Goal: Task Accomplishment & Management: Use online tool/utility

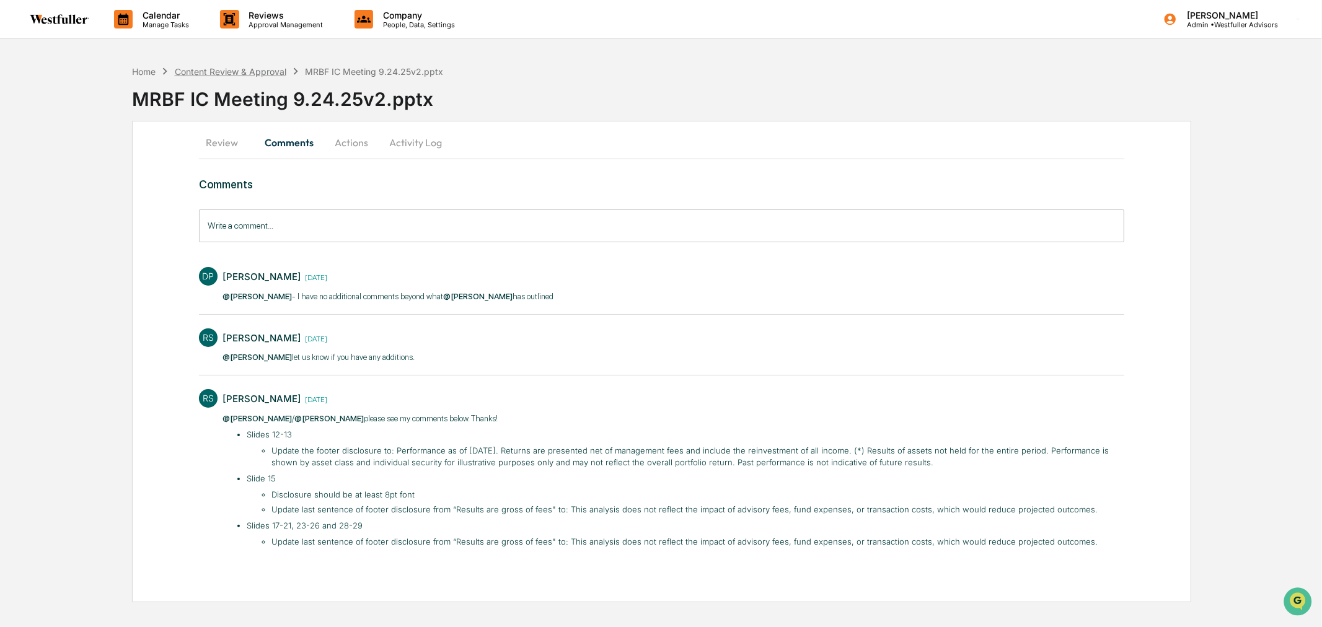
click at [263, 72] on div "Content Review & Approval" at bounding box center [231, 71] width 112 height 11
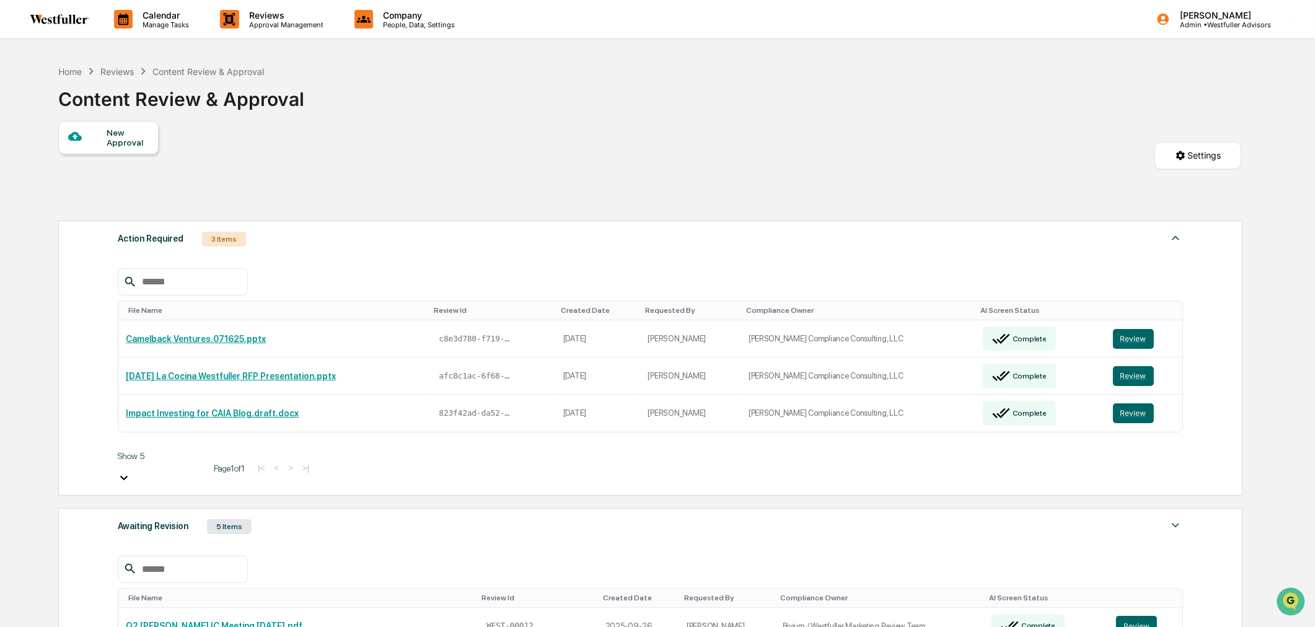
click at [317, 171] on div "New Approval Settings" at bounding box center [650, 168] width 1184 height 94
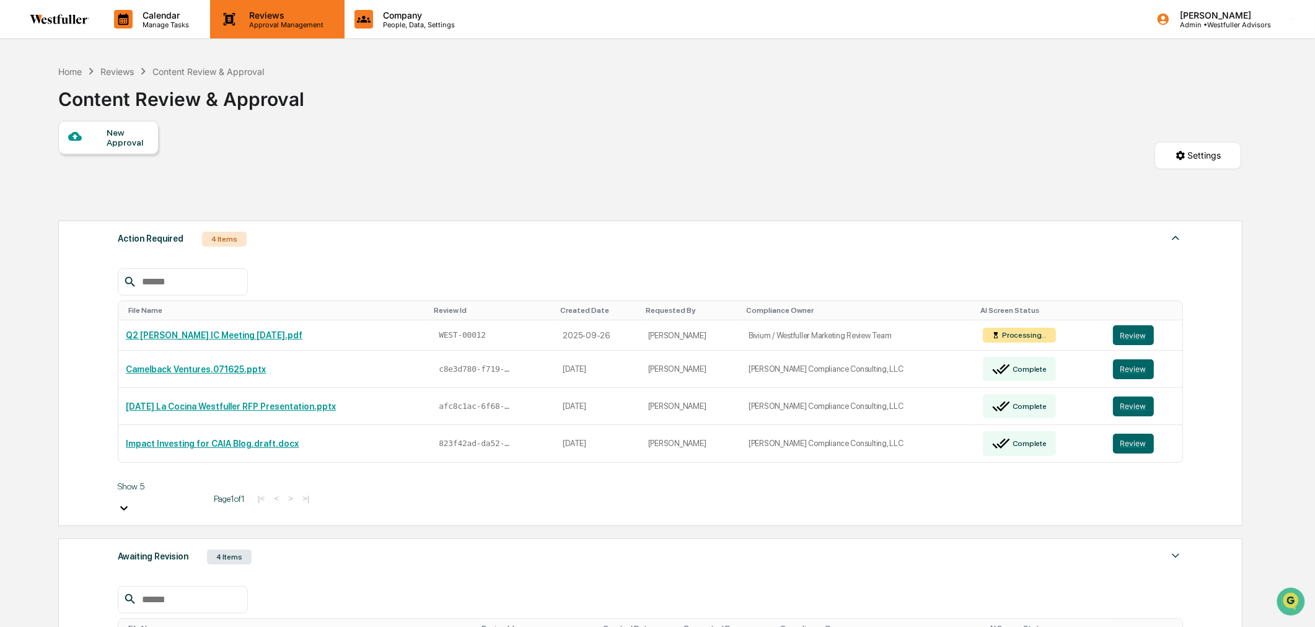
click at [269, 33] on div "Reviews Approval Management" at bounding box center [277, 19] width 134 height 38
click at [1132, 337] on button "Review" at bounding box center [1133, 335] width 41 height 20
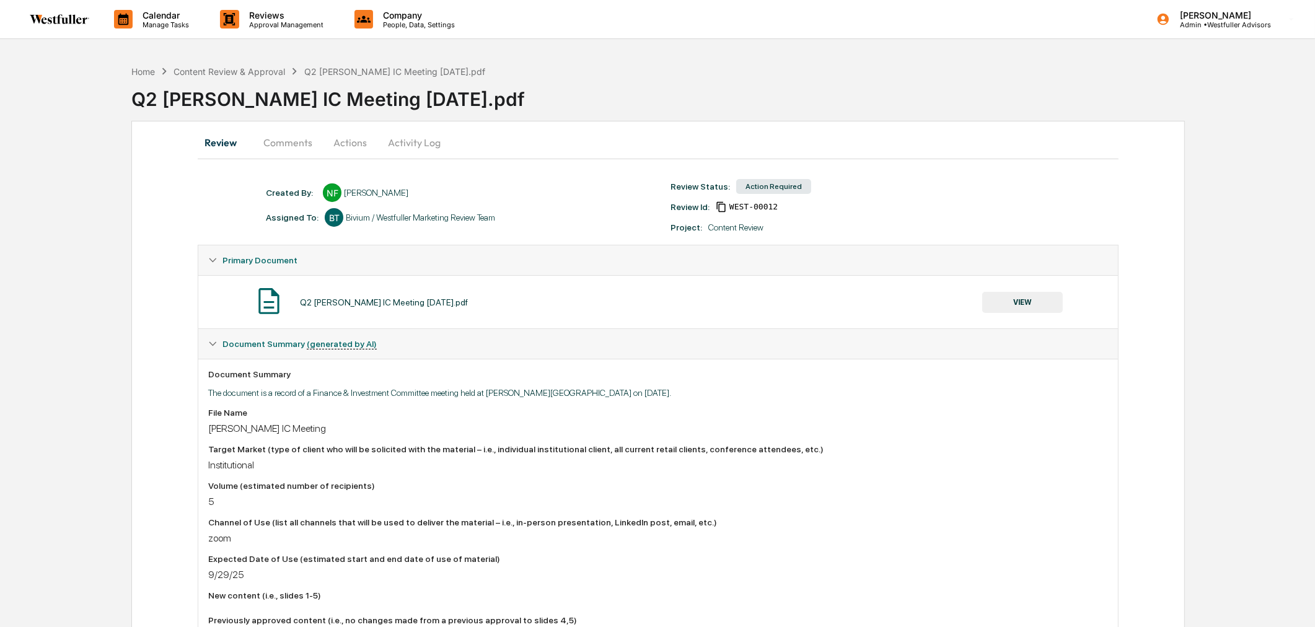
click at [273, 159] on hr at bounding box center [658, 159] width 920 height 1
click at [273, 149] on button "Comments" at bounding box center [287, 143] width 69 height 30
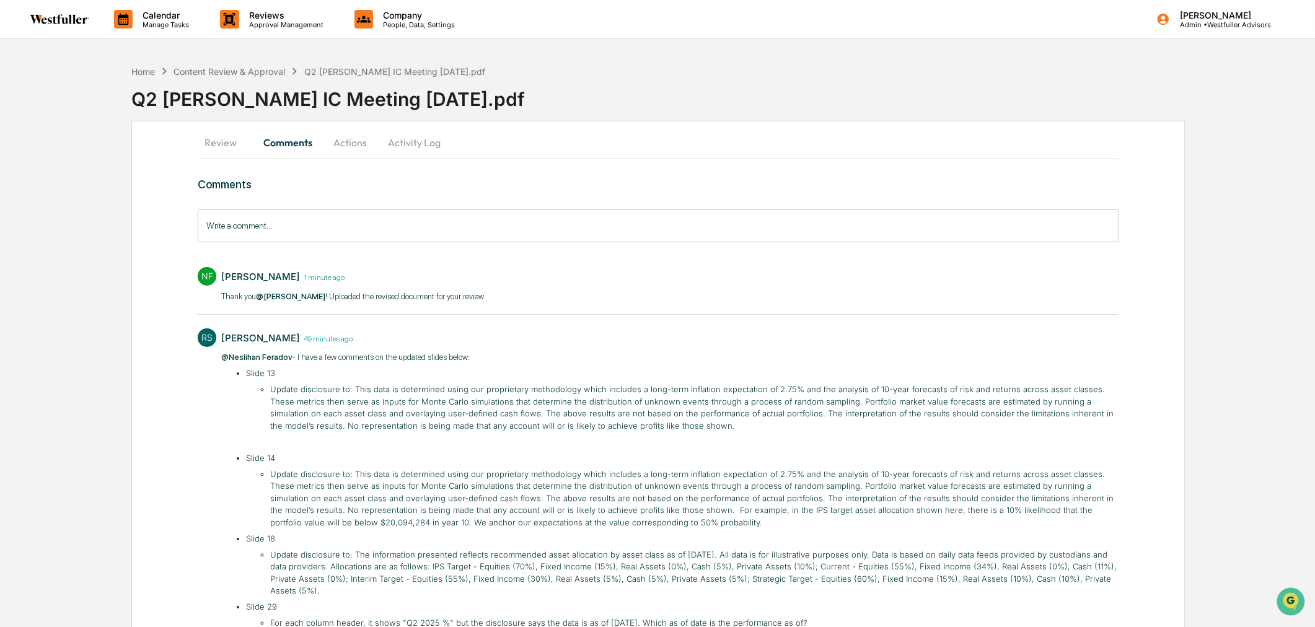
click at [228, 146] on button "Review" at bounding box center [226, 143] width 56 height 30
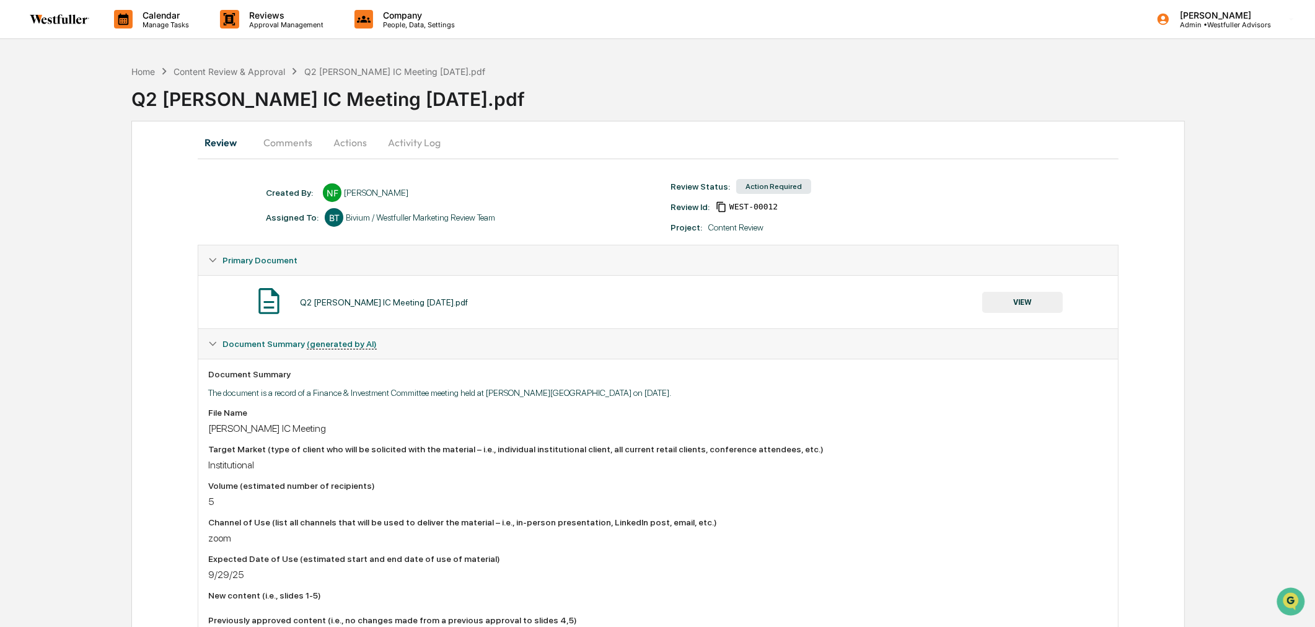
click at [279, 152] on button "Comments" at bounding box center [287, 143] width 69 height 30
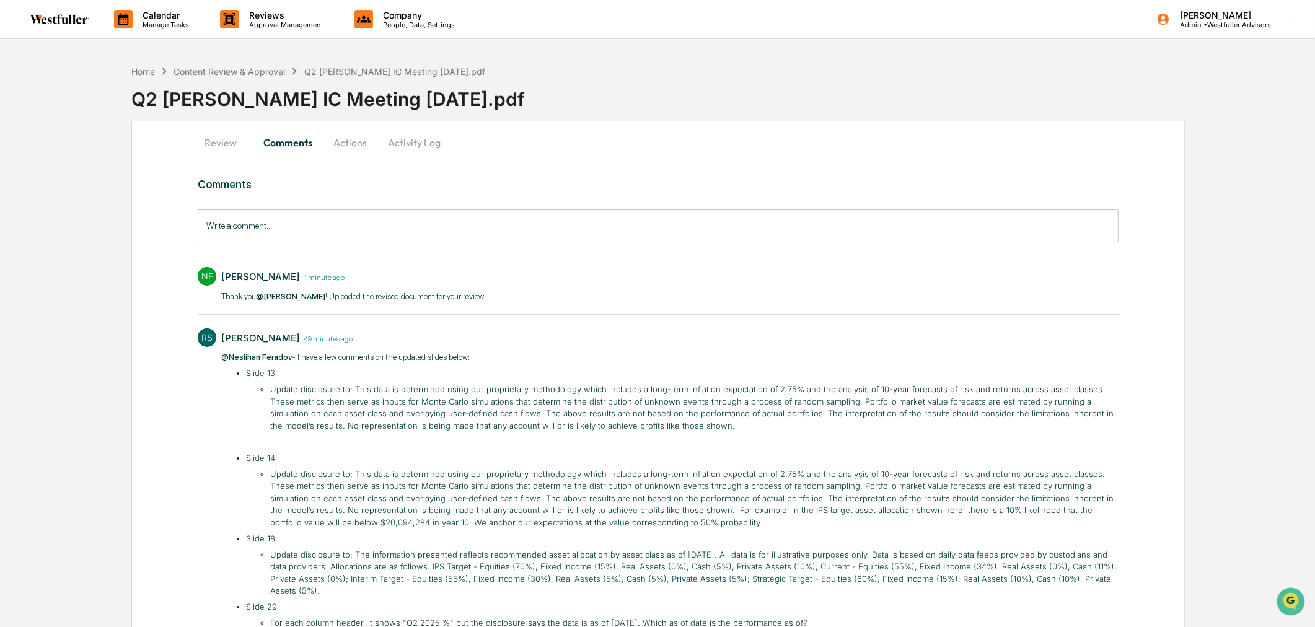
click at [217, 146] on button "Review" at bounding box center [226, 143] width 56 height 30
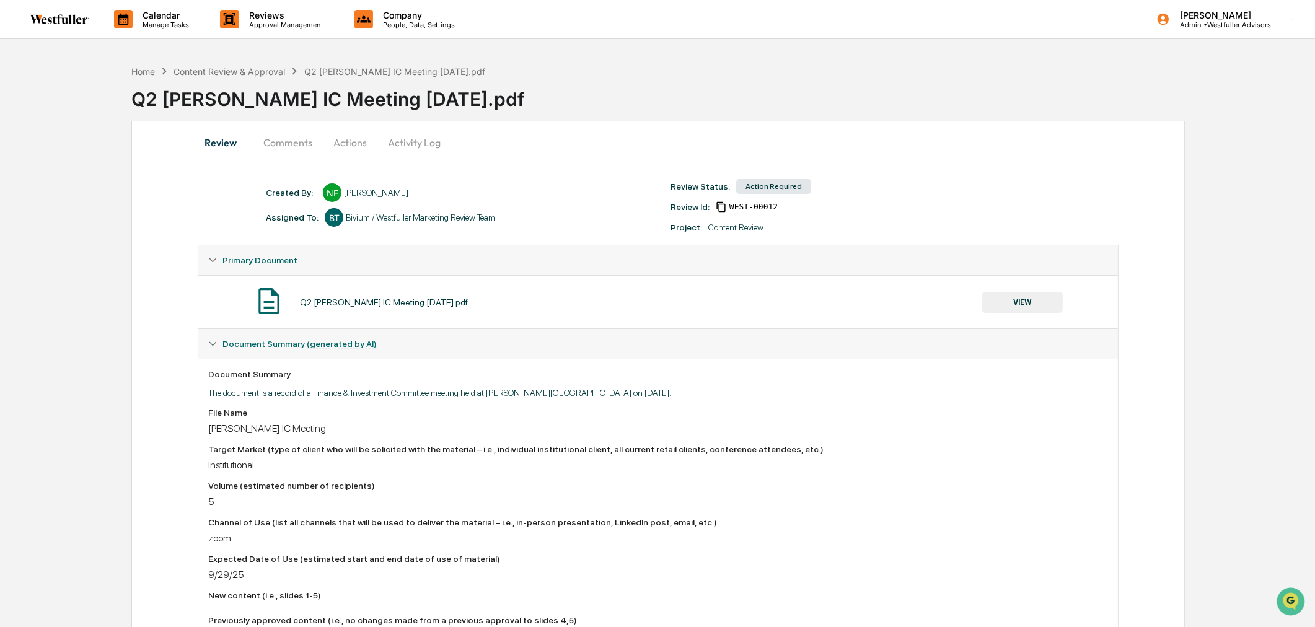
click at [1031, 306] on button "VIEW" at bounding box center [1022, 302] width 81 height 21
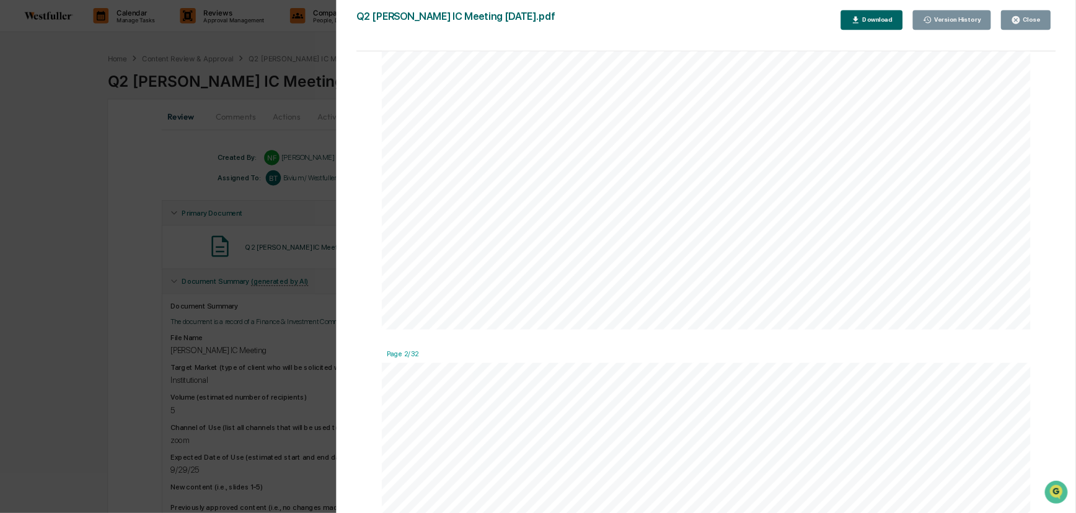
scroll to position [689, 0]
click at [1081, 23] on div "Download" at bounding box center [1071, 24] width 39 height 9
click at [288, 136] on div "Version History [DATE] 09:25 PM Neslihan Feradov [DATE] 08:01 PM Neslihan Ferad…" at bounding box center [657, 313] width 1315 height 627
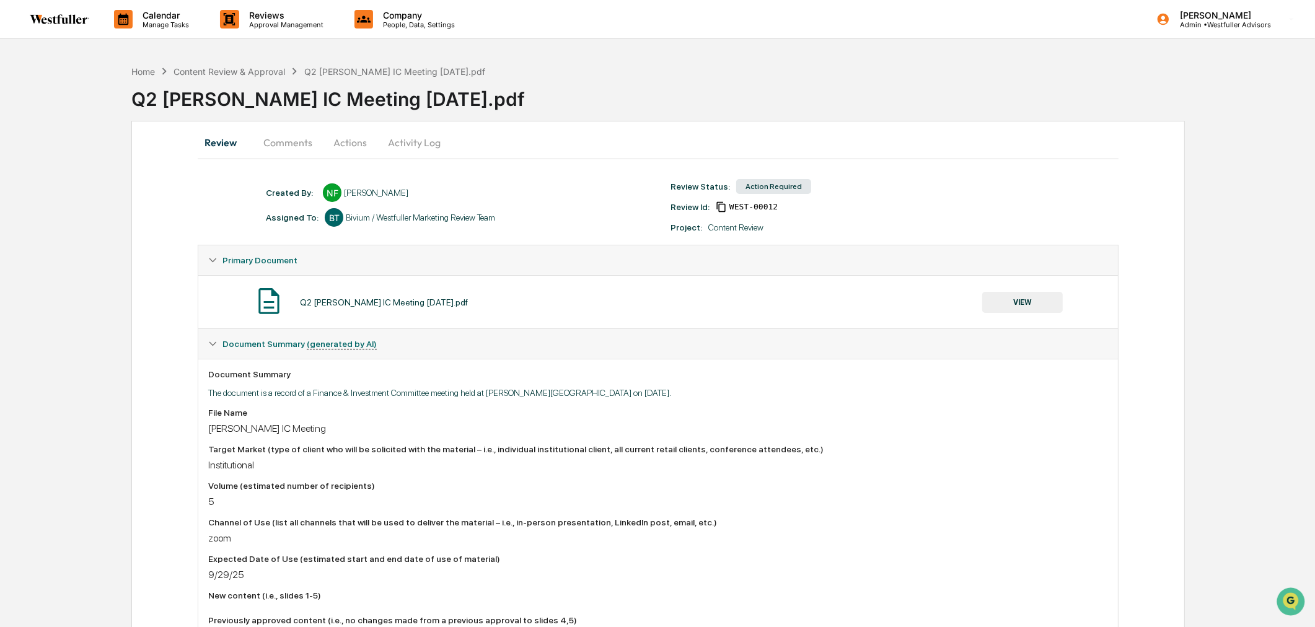
click at [288, 139] on button "Comments" at bounding box center [287, 143] width 69 height 30
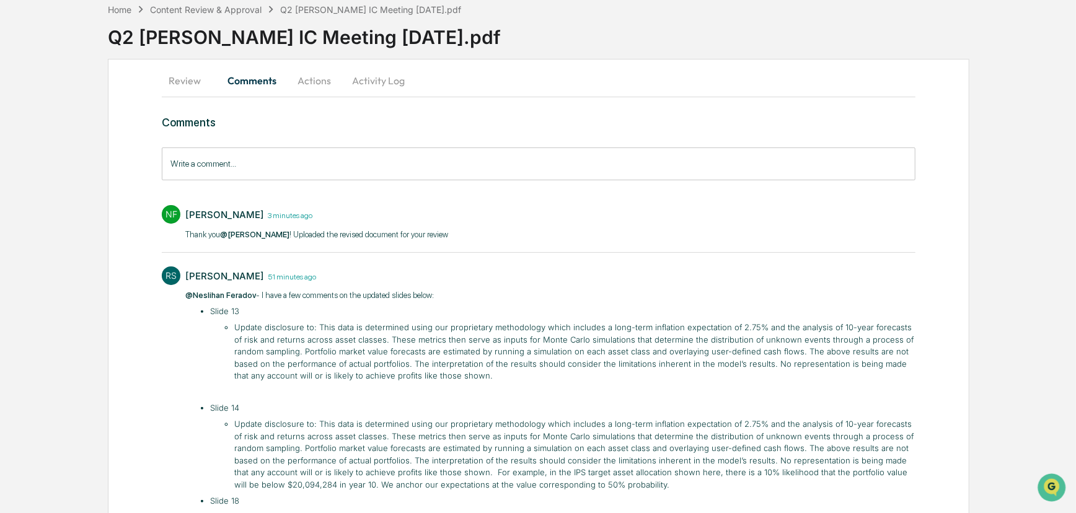
scroll to position [56, 0]
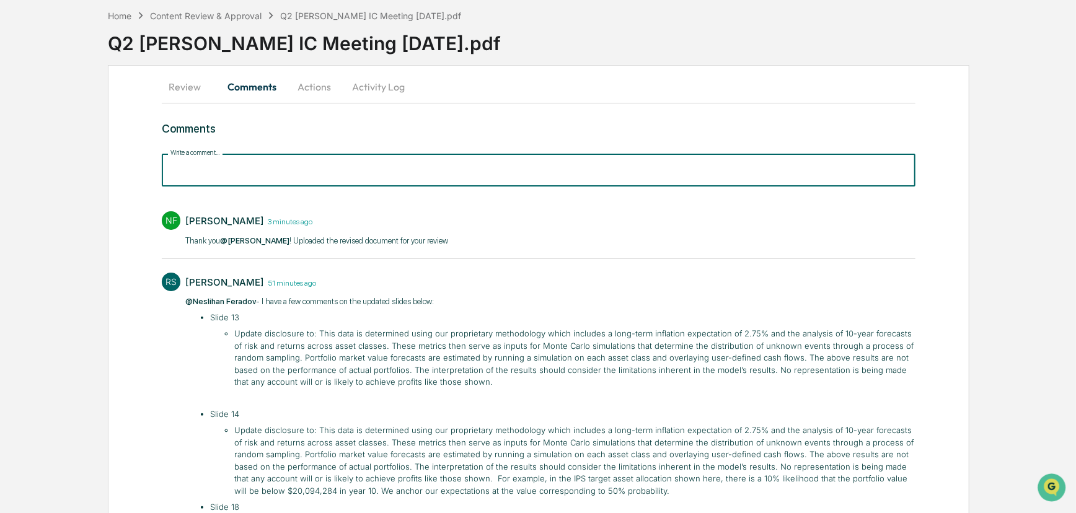
click at [239, 167] on input "Write a comment..." at bounding box center [538, 170] width 753 height 33
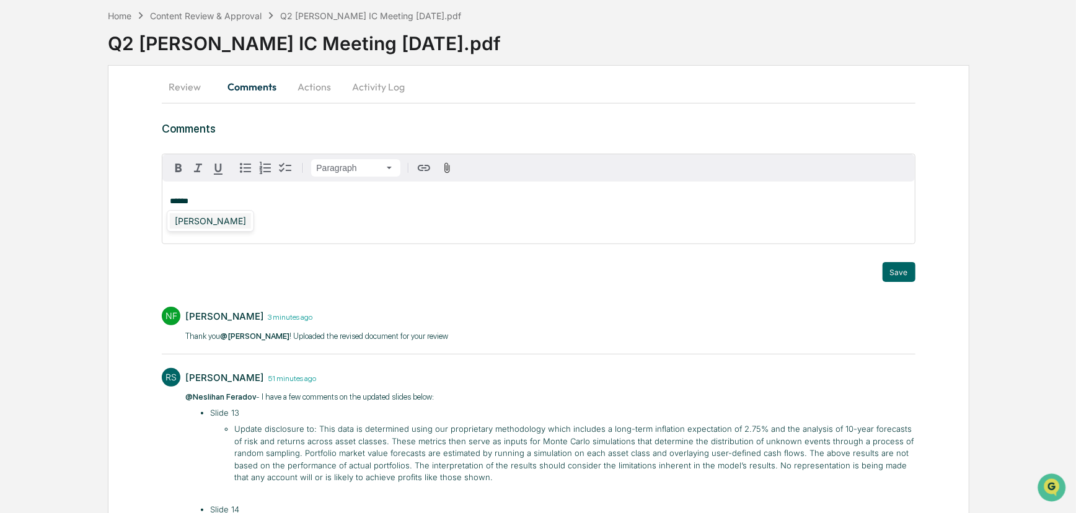
click at [222, 218] on div "[PERSON_NAME]" at bounding box center [210, 220] width 81 height 15
click at [905, 273] on button "Save" at bounding box center [898, 272] width 33 height 20
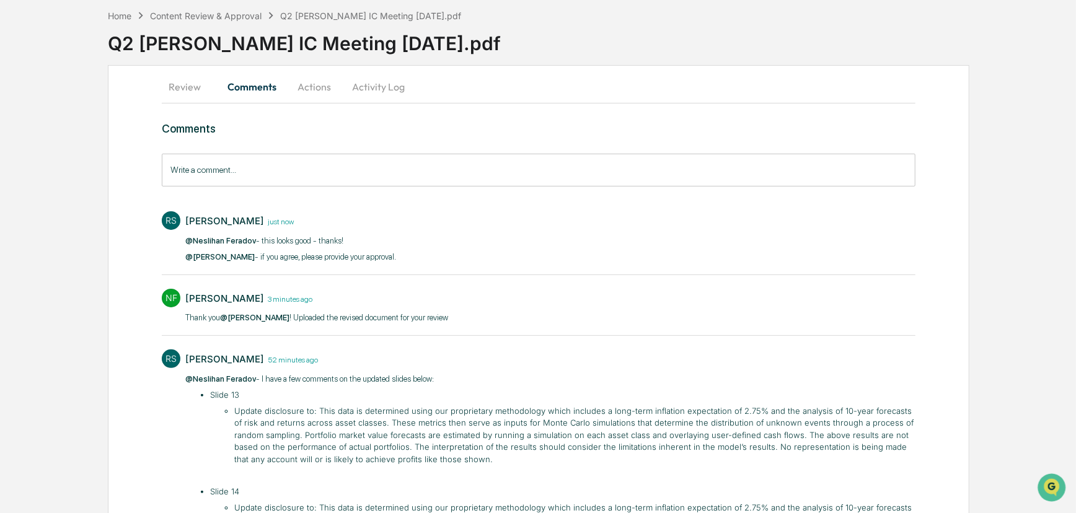
click at [181, 82] on button "Review" at bounding box center [190, 87] width 56 height 30
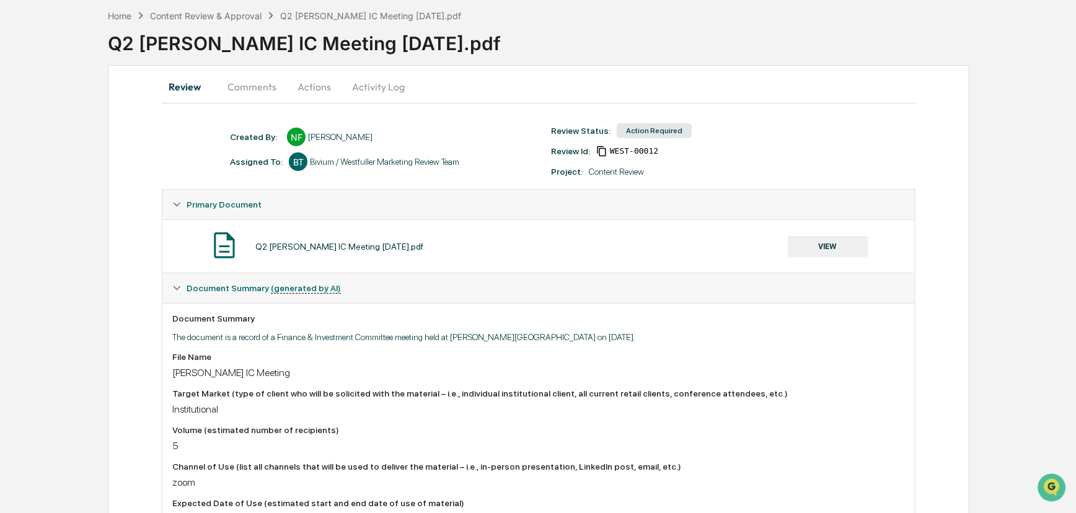
click at [235, 82] on button "Comments" at bounding box center [252, 87] width 69 height 30
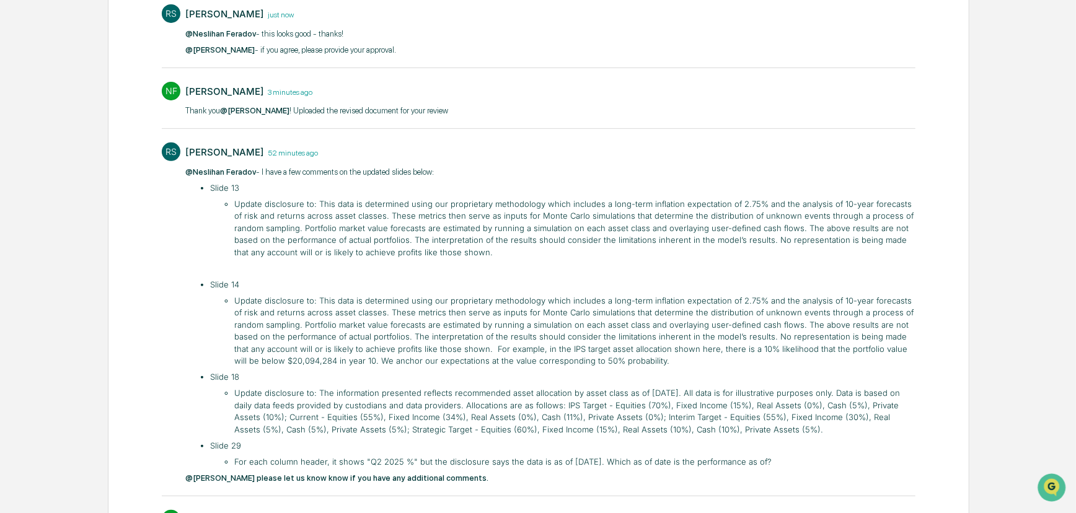
scroll to position [338, 0]
